Goal: Task Accomplishment & Management: Use online tool/utility

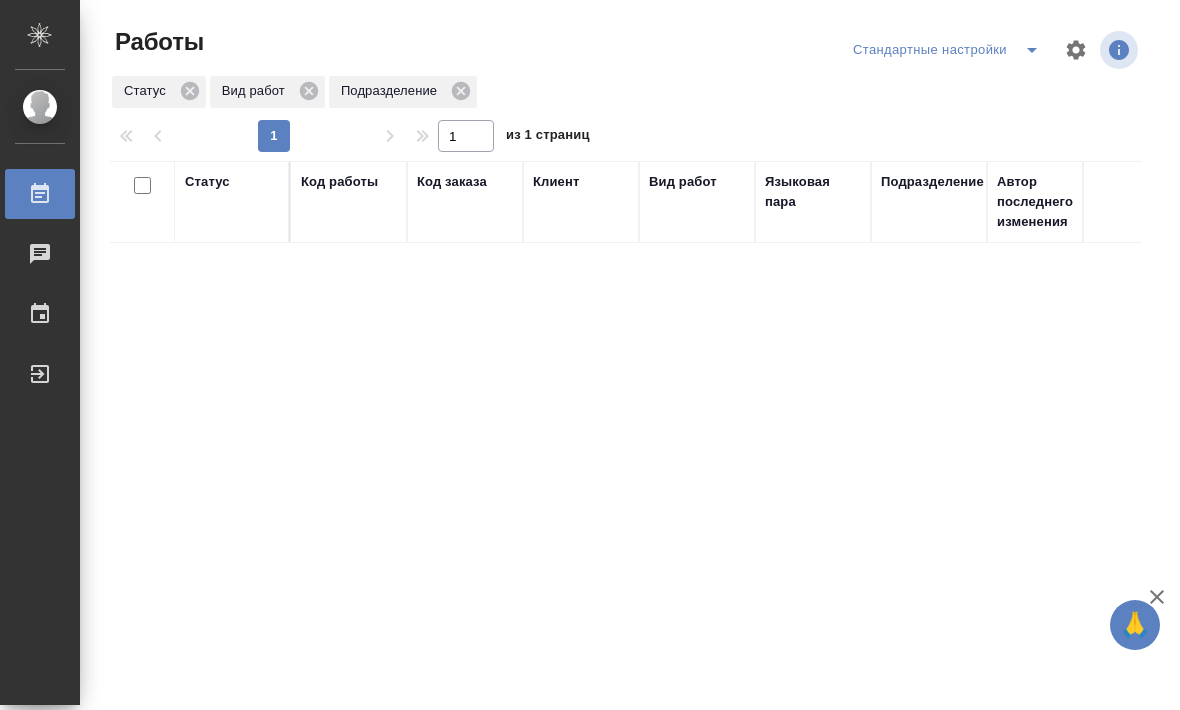
click at [958, 58] on div "Стандартные настройки" at bounding box center [950, 50] width 204 height 32
click at [979, 49] on div "Стандартные настройки" at bounding box center [950, 50] width 204 height 32
click at [1025, 44] on icon "split button" at bounding box center [1032, 50] width 24 height 24
click at [940, 98] on li "мои заказы" at bounding box center [946, 90] width 209 height 32
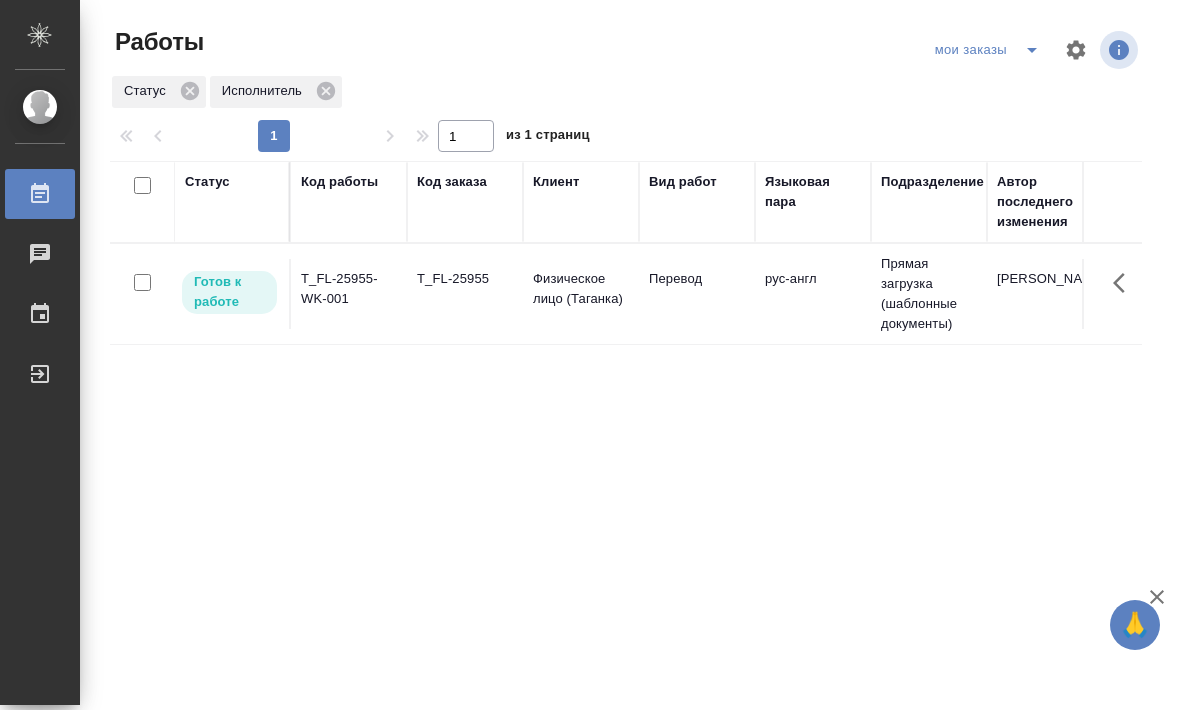
click at [421, 328] on td "T_FL-25955" at bounding box center [465, 294] width 116 height 70
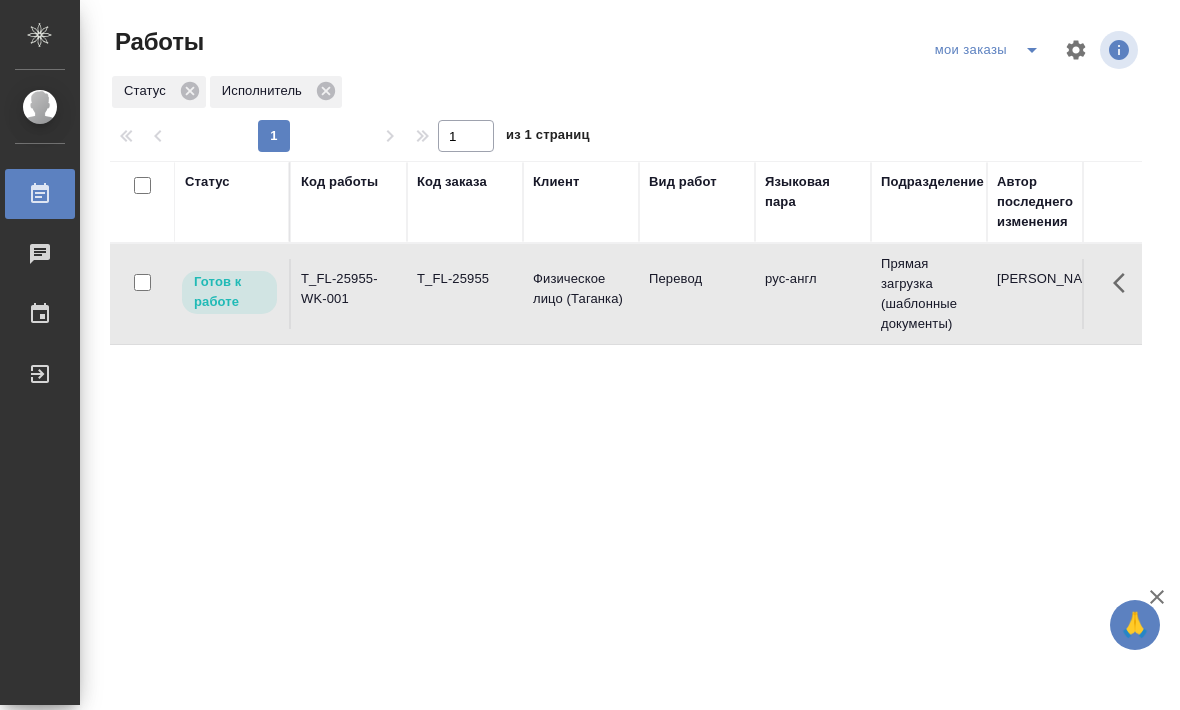
click at [713, 296] on td "Перевод" at bounding box center [697, 294] width 116 height 70
click at [972, 309] on td "Прямая загрузка (шаблонные документы)" at bounding box center [929, 294] width 116 height 100
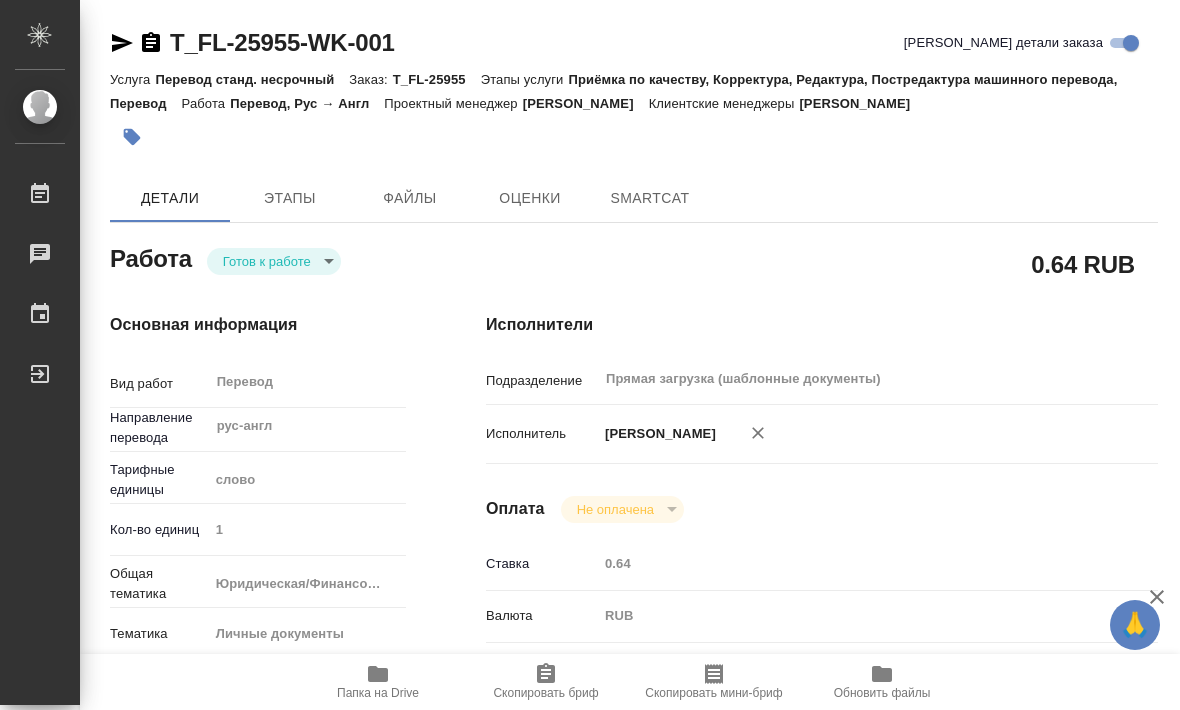
type textarea "x"
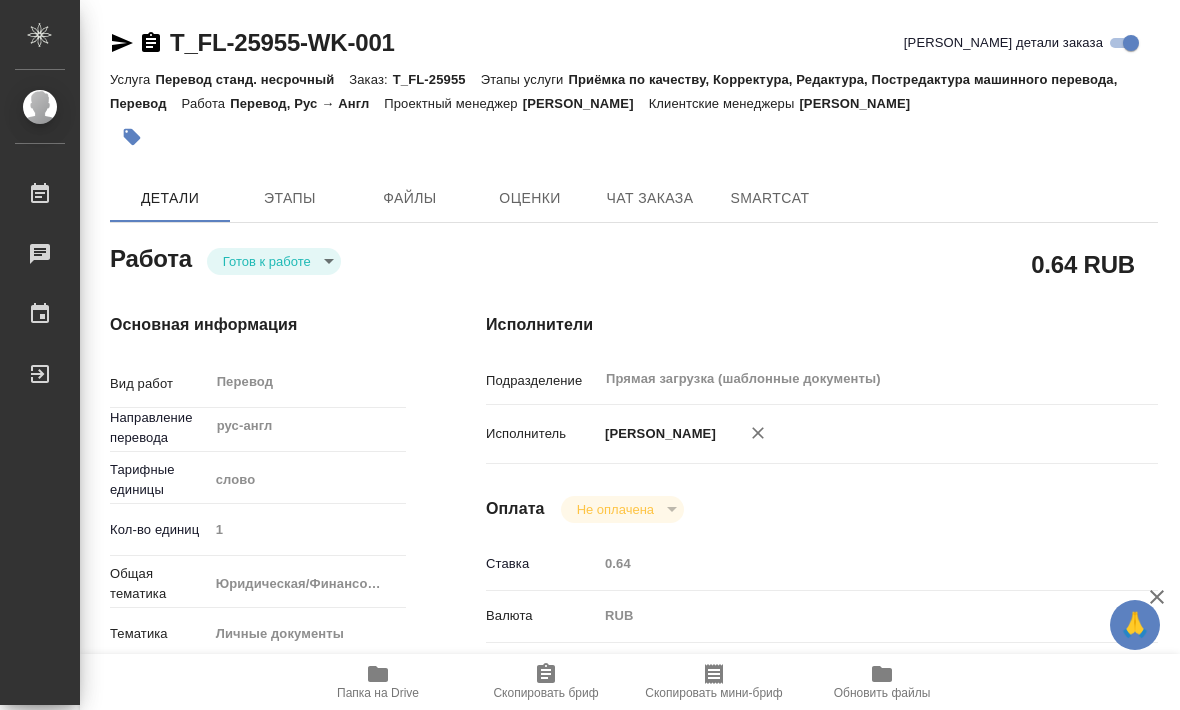
click at [371, 690] on span "Папка на Drive" at bounding box center [378, 693] width 82 height 14
